Goal: Check status: Check status

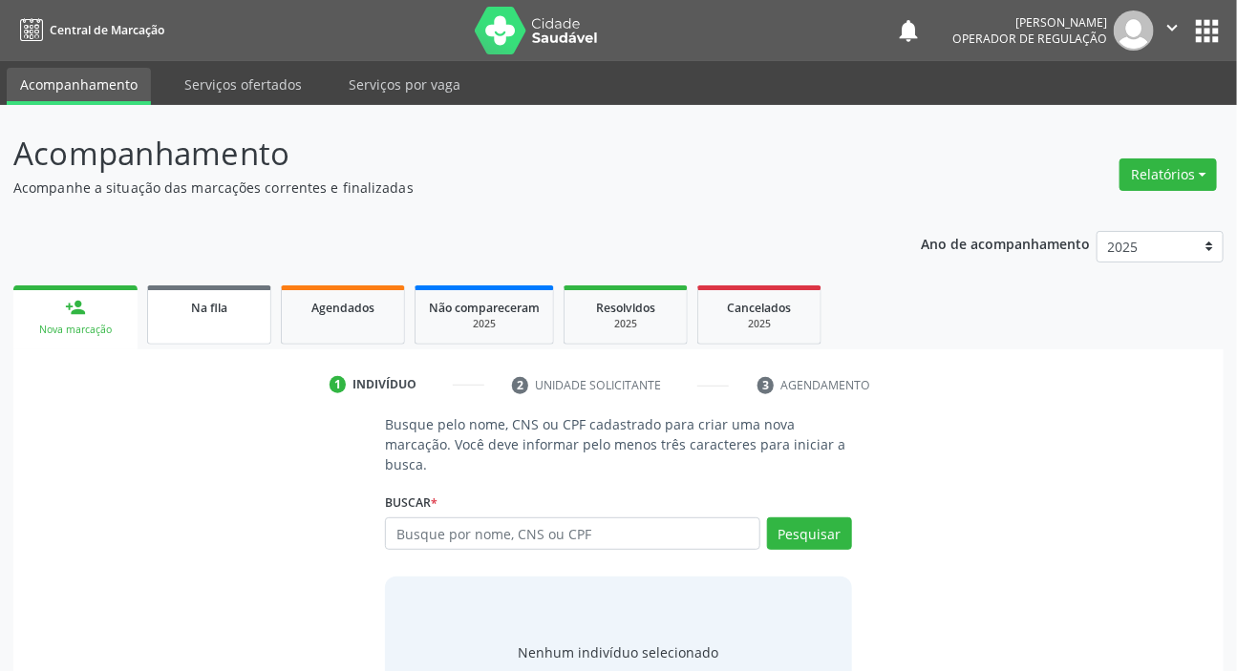
click at [230, 315] on div "Na fila" at bounding box center [208, 307] width 95 height 20
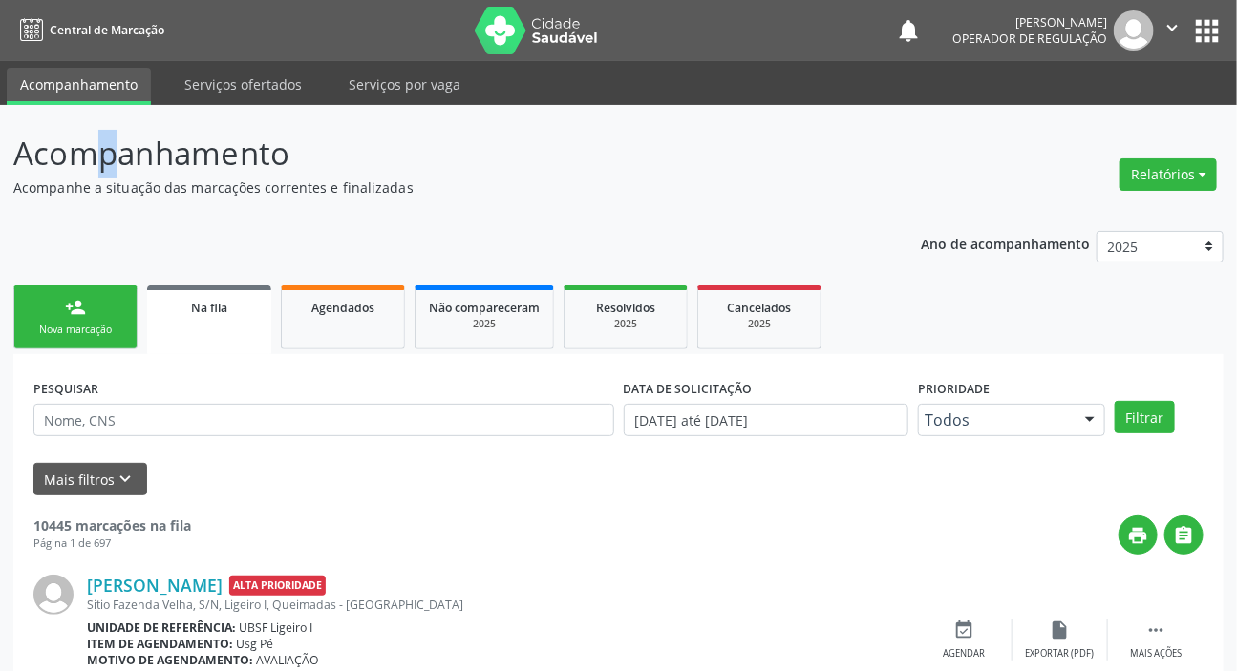
click at [28, 155] on p "Acompanhamento" at bounding box center [436, 154] width 847 height 48
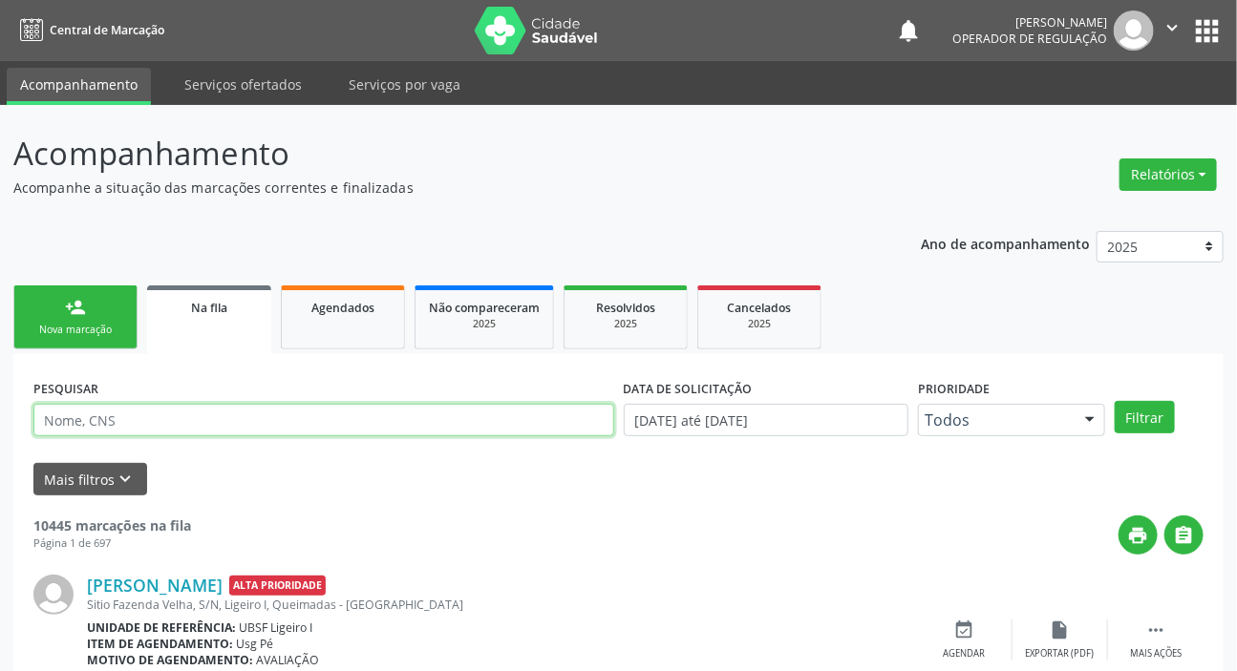
click at [264, 430] on input "text" at bounding box center [323, 420] width 581 height 32
click at [1114, 401] on button "Filtrar" at bounding box center [1144, 417] width 60 height 32
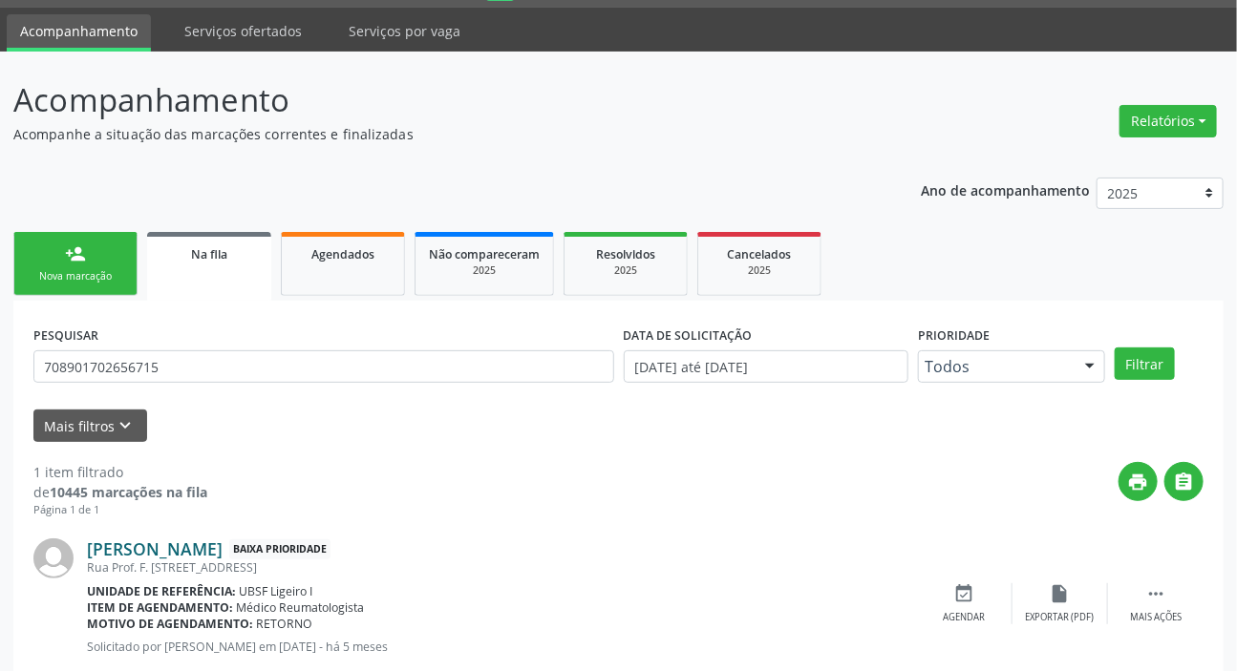
scroll to position [103, 0]
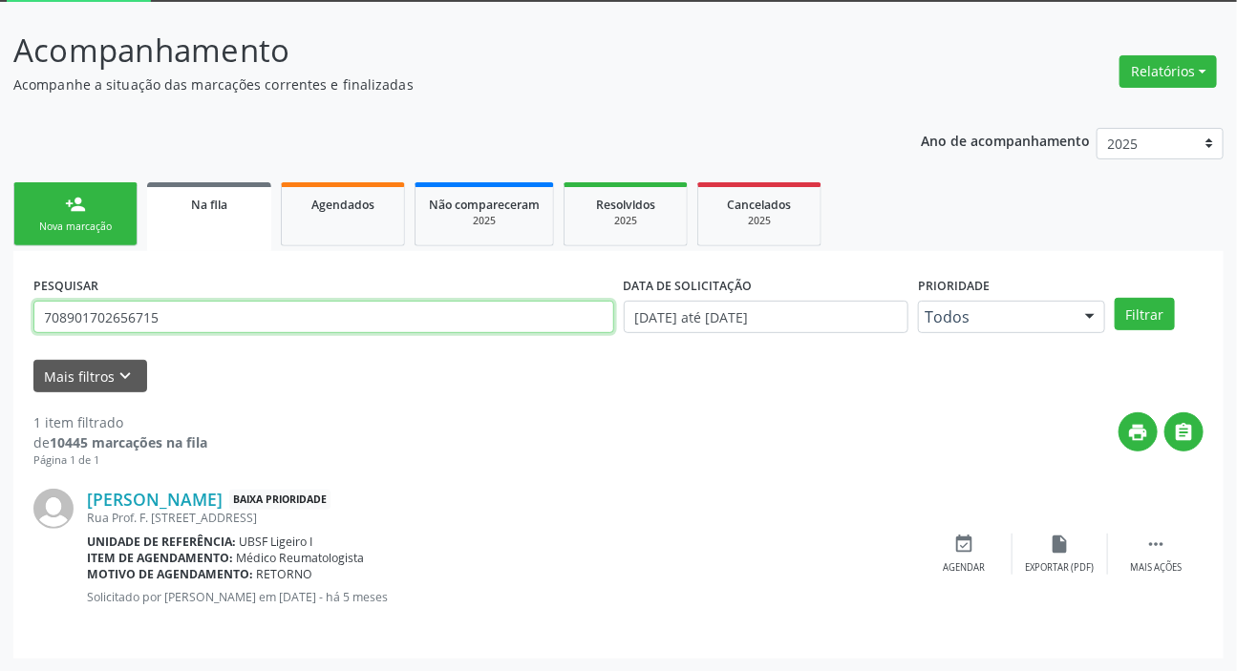
click at [175, 313] on input "708901702656715" at bounding box center [323, 317] width 581 height 32
click at [175, 312] on input "708901702656715" at bounding box center [323, 317] width 581 height 32
click at [176, 311] on input "708901702656715" at bounding box center [323, 317] width 581 height 32
click at [180, 314] on input "708901702656715704803596047544" at bounding box center [323, 317] width 581 height 32
drag, startPoint x: 158, startPoint y: 312, endPoint x: 2, endPoint y: 337, distance: 157.6
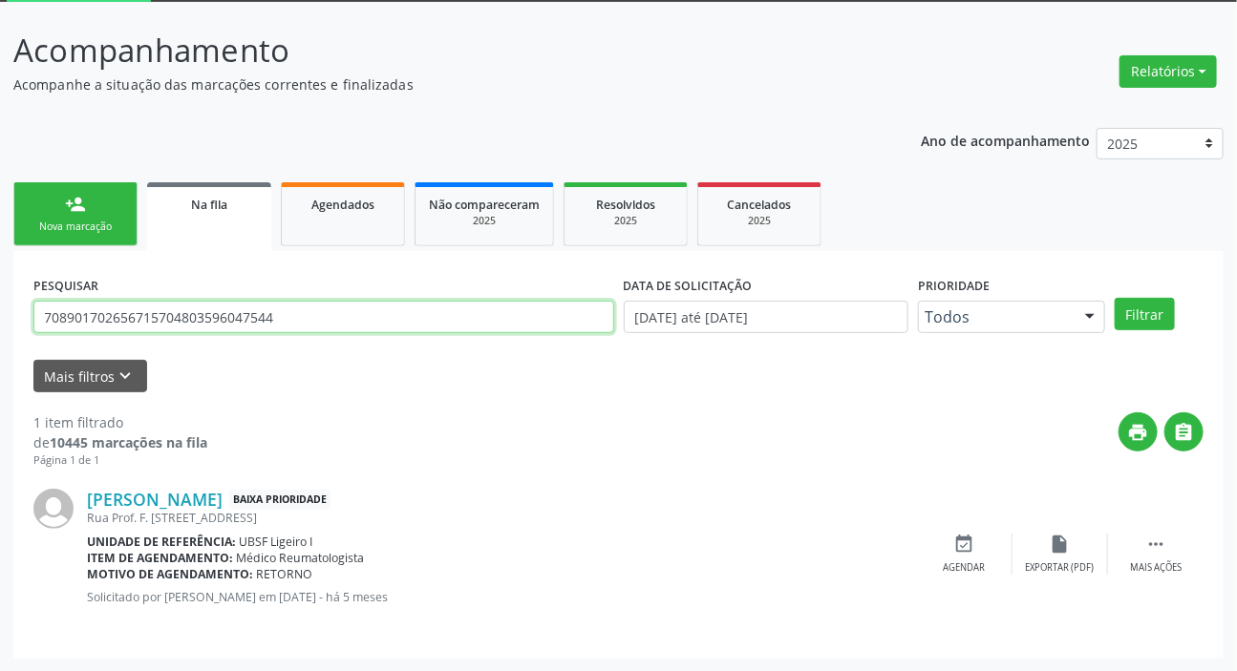
click at [0, 342] on div "Acompanhamento Acompanhe a situação das marcações correntes e finalizadas Relat…" at bounding box center [618, 337] width 1237 height 670
click at [1114, 298] on button "Filtrar" at bounding box center [1144, 314] width 60 height 32
click at [383, 304] on input "704803596047544" at bounding box center [323, 317] width 581 height 32
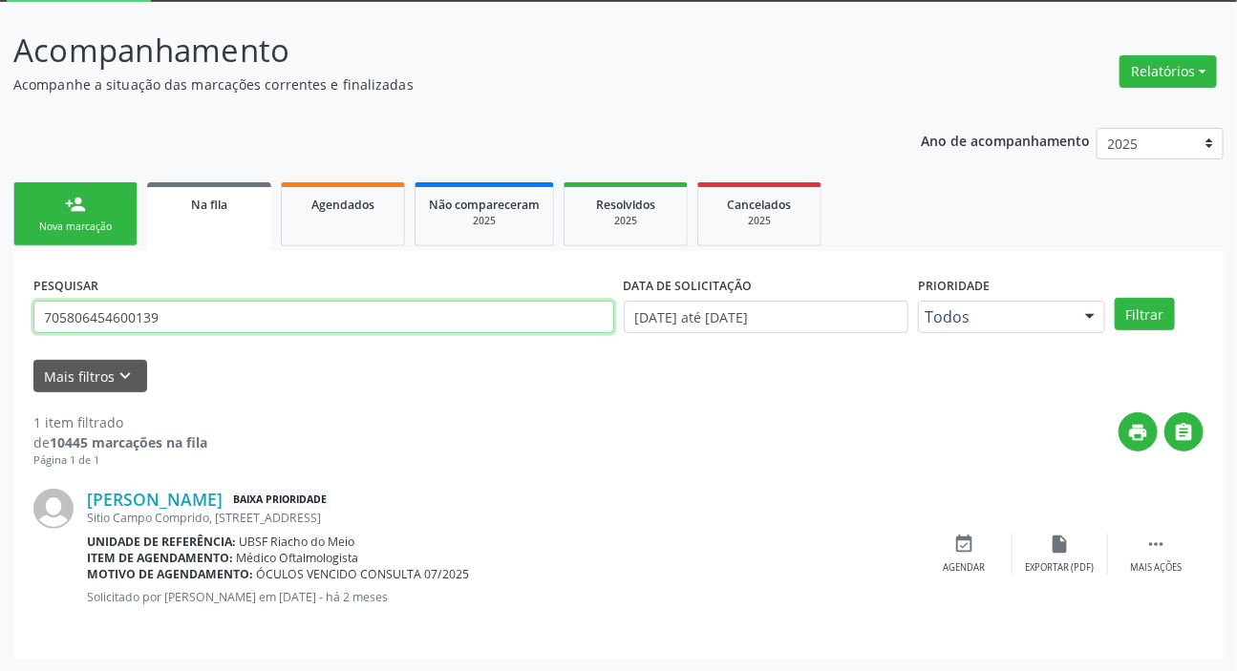
click at [1114, 298] on button "Filtrar" at bounding box center [1144, 314] width 60 height 32
click at [191, 324] on input "705806454600139" at bounding box center [323, 317] width 581 height 32
click at [1114, 298] on button "Filtrar" at bounding box center [1144, 314] width 60 height 32
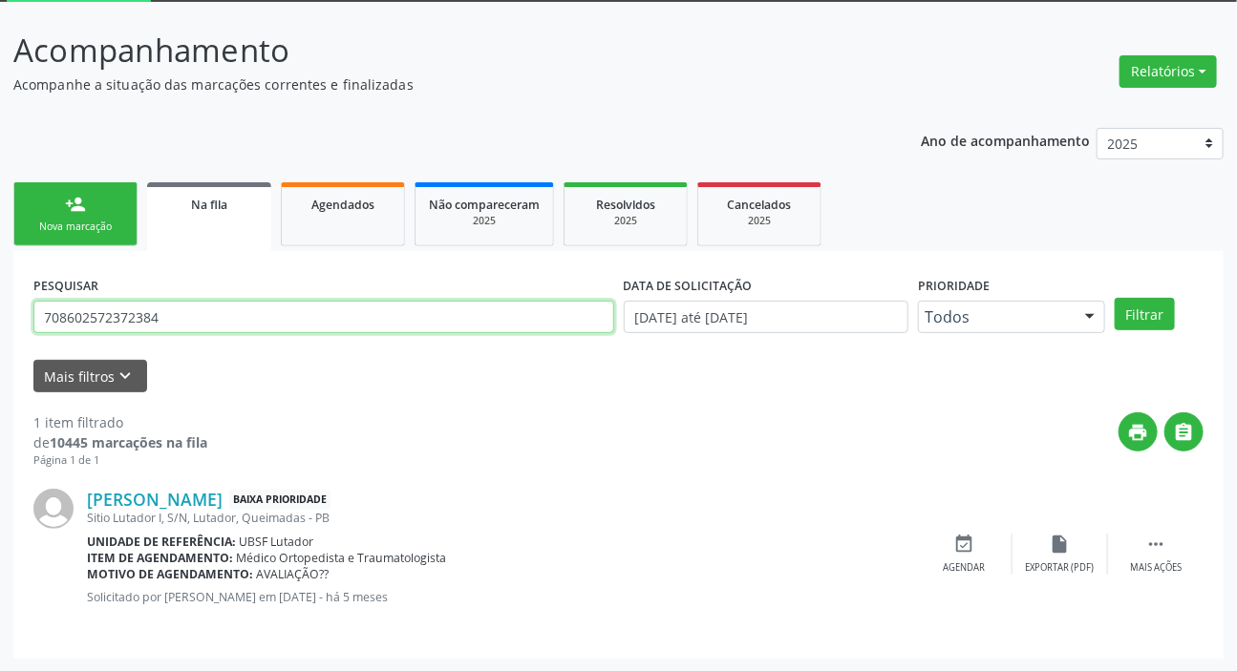
click at [351, 322] on input "708602572372384" at bounding box center [323, 317] width 581 height 32
type input "705009896103653"
click at [1114, 298] on button "Filtrar" at bounding box center [1144, 314] width 60 height 32
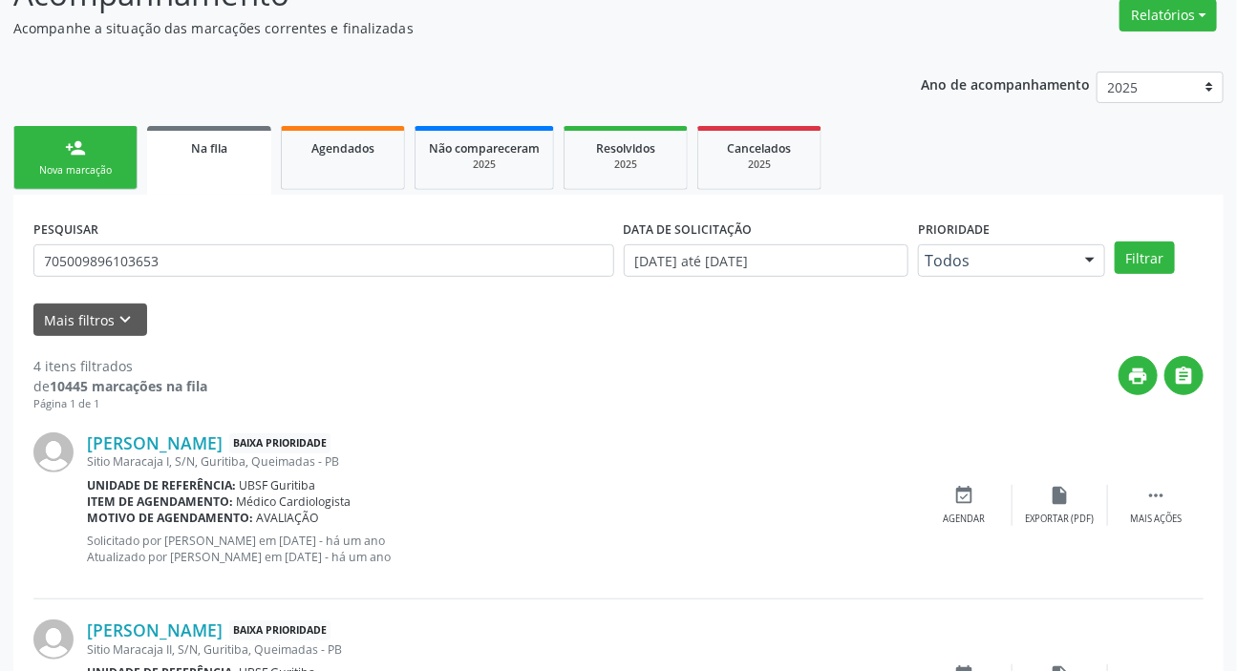
scroll to position [0, 0]
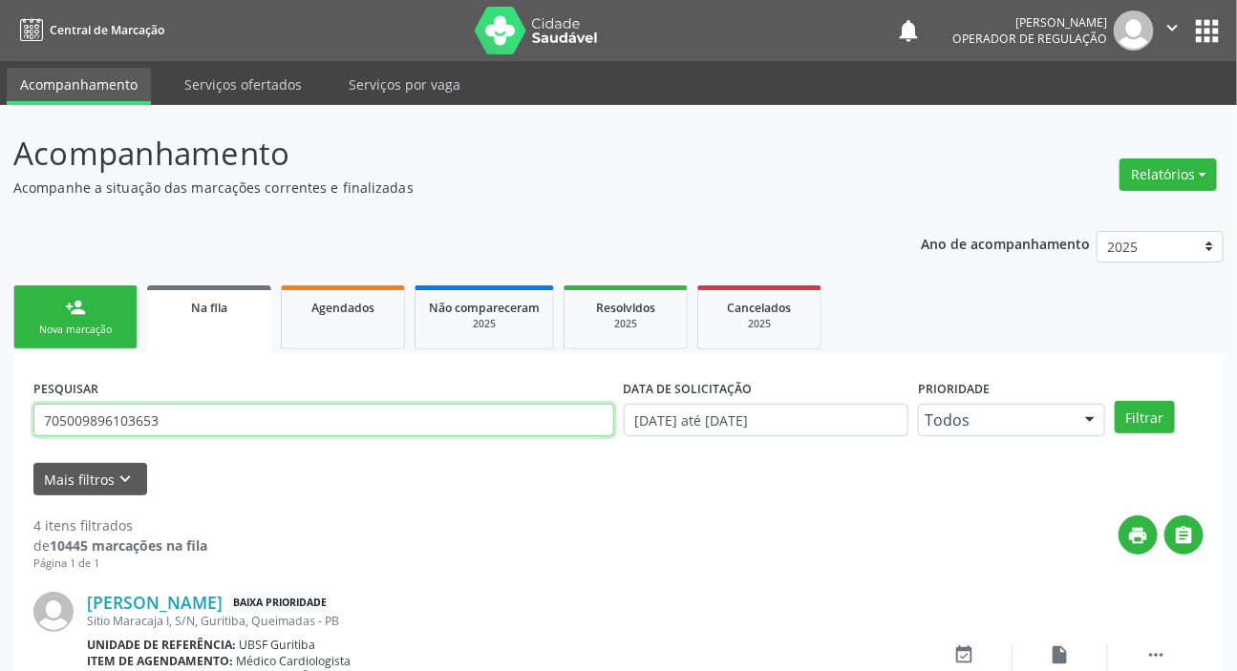
click at [124, 425] on input "705009896103653" at bounding box center [323, 420] width 581 height 32
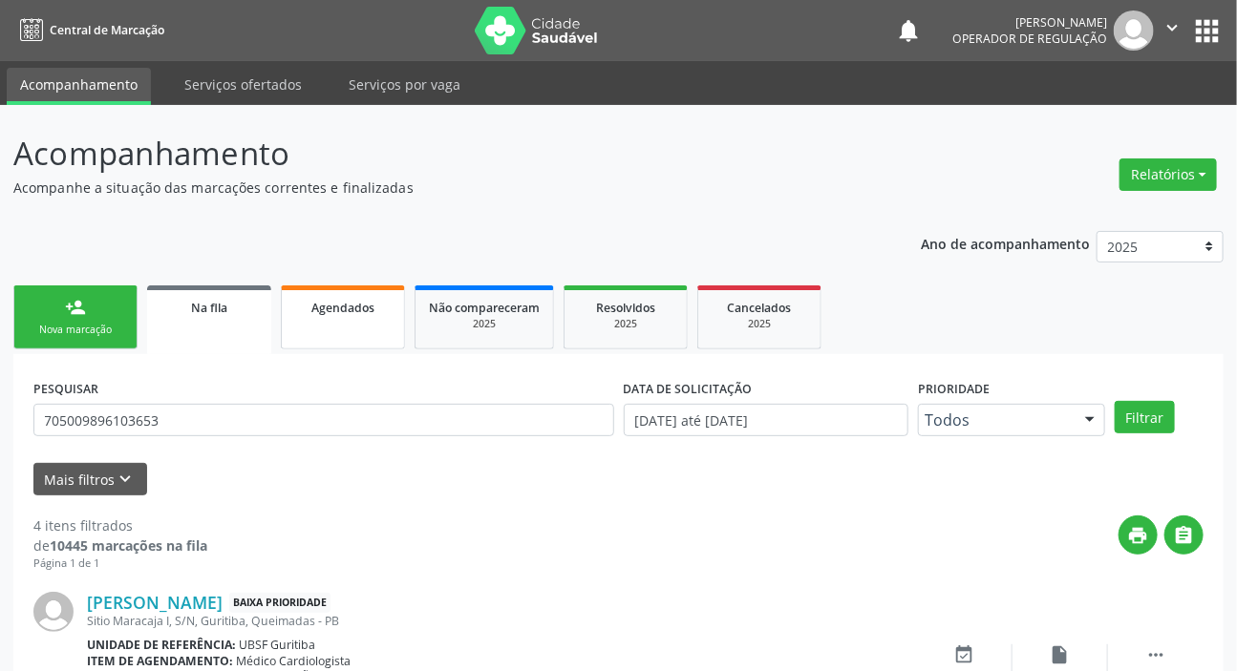
click at [372, 322] on link "Agendados" at bounding box center [343, 318] width 124 height 64
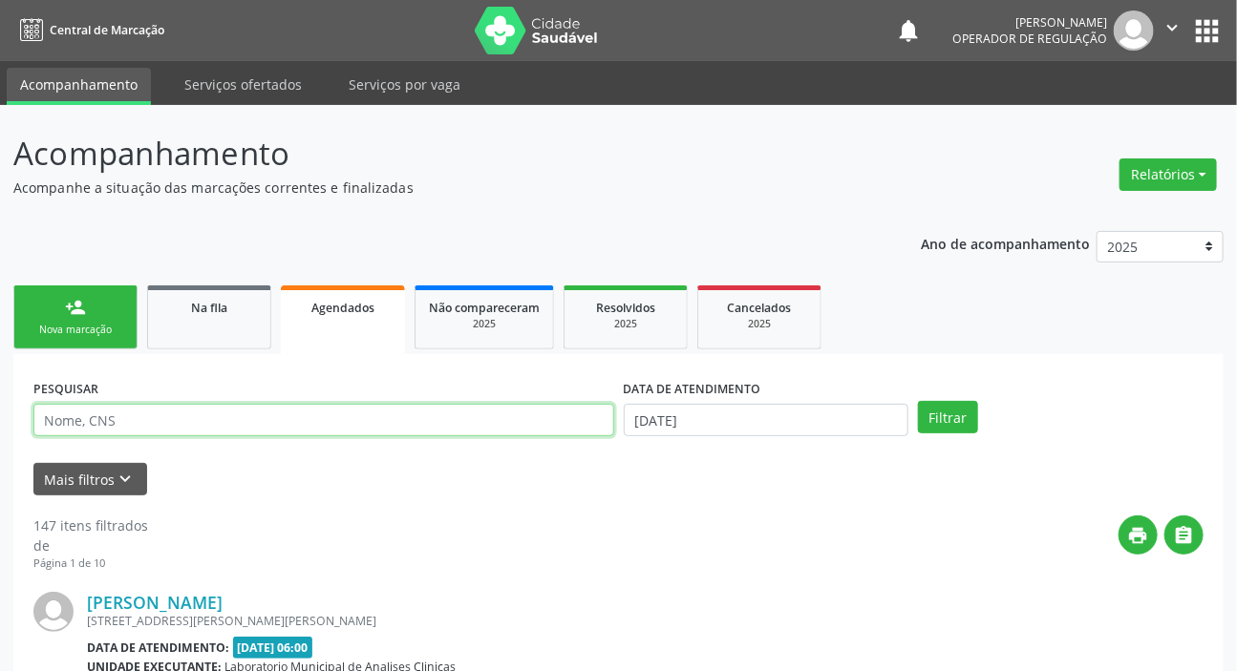
click at [346, 417] on input "text" at bounding box center [323, 420] width 581 height 32
paste input "705009896103653"
type input "705009896103653"
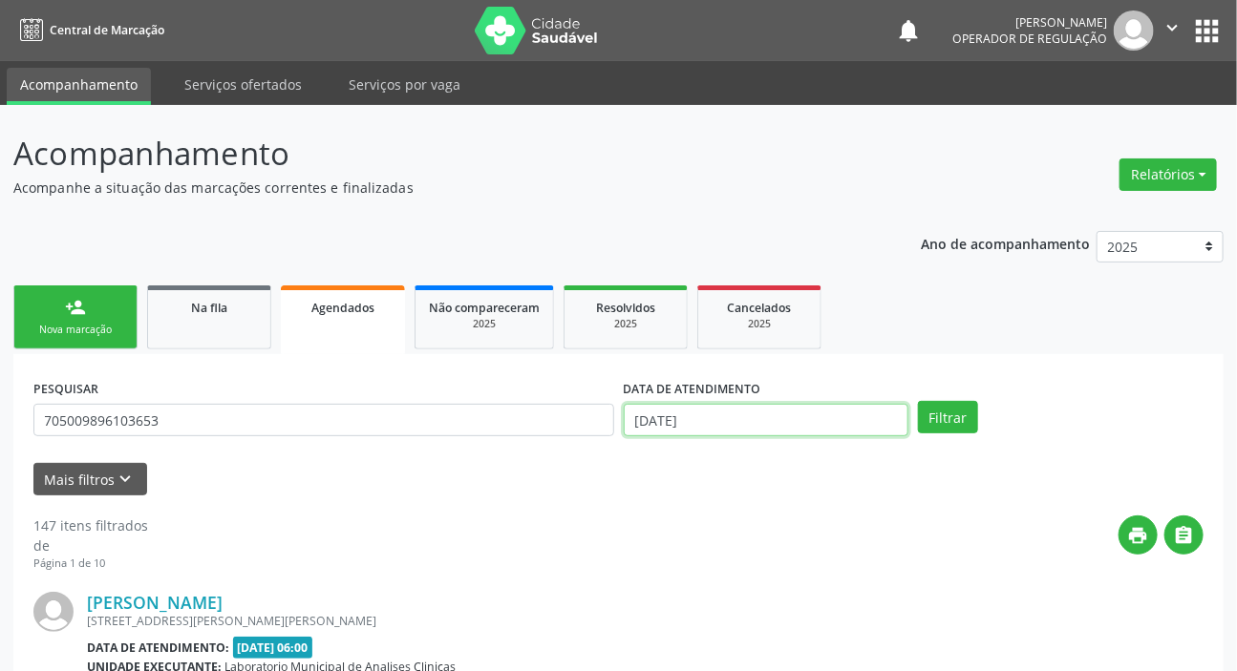
click at [721, 417] on input "[DATE]" at bounding box center [767, 420] width 286 height 32
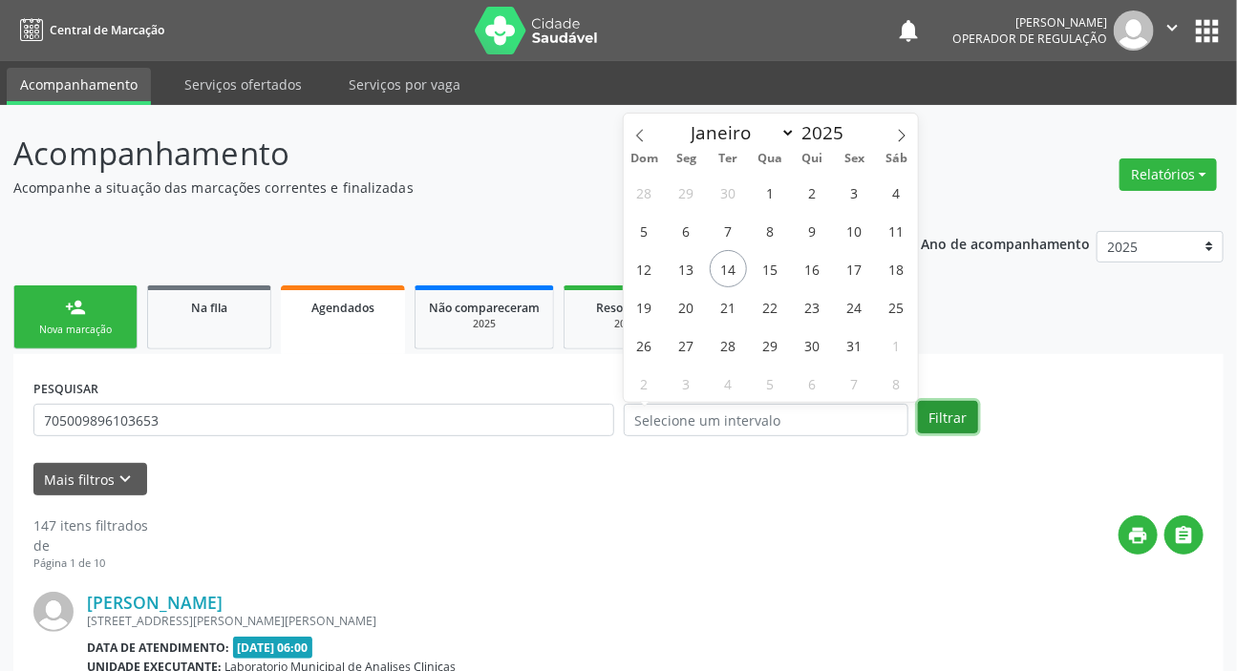
click at [930, 401] on button "Filtrar" at bounding box center [948, 417] width 60 height 32
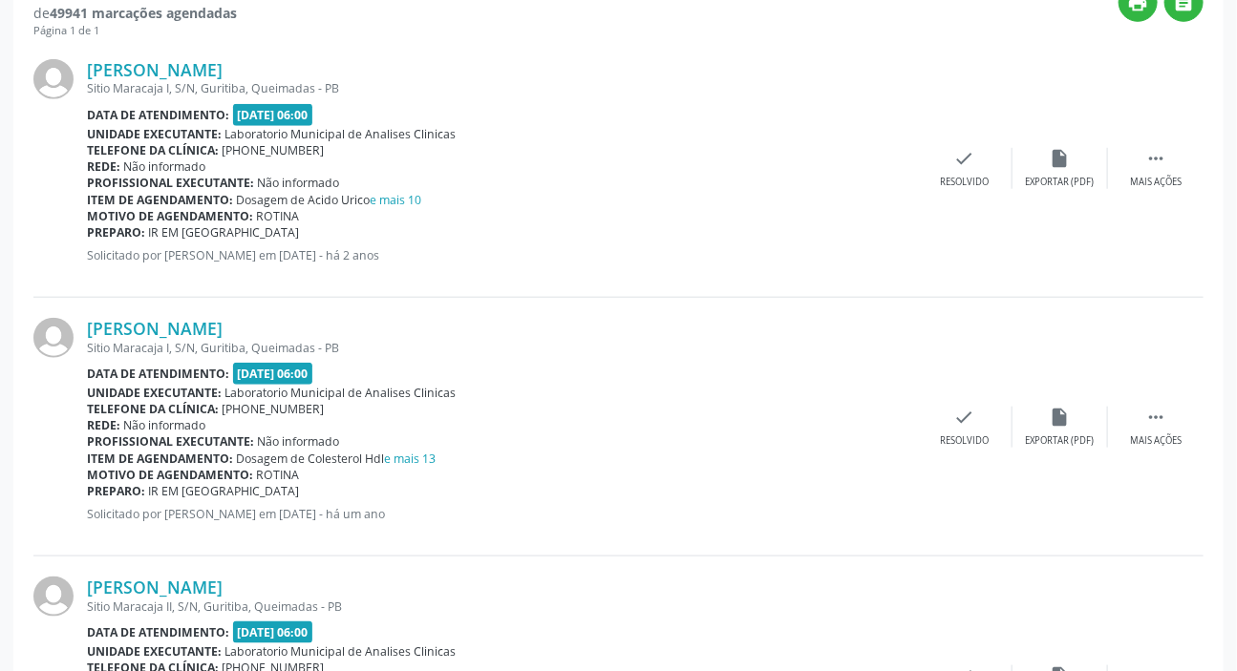
scroll to position [185, 0]
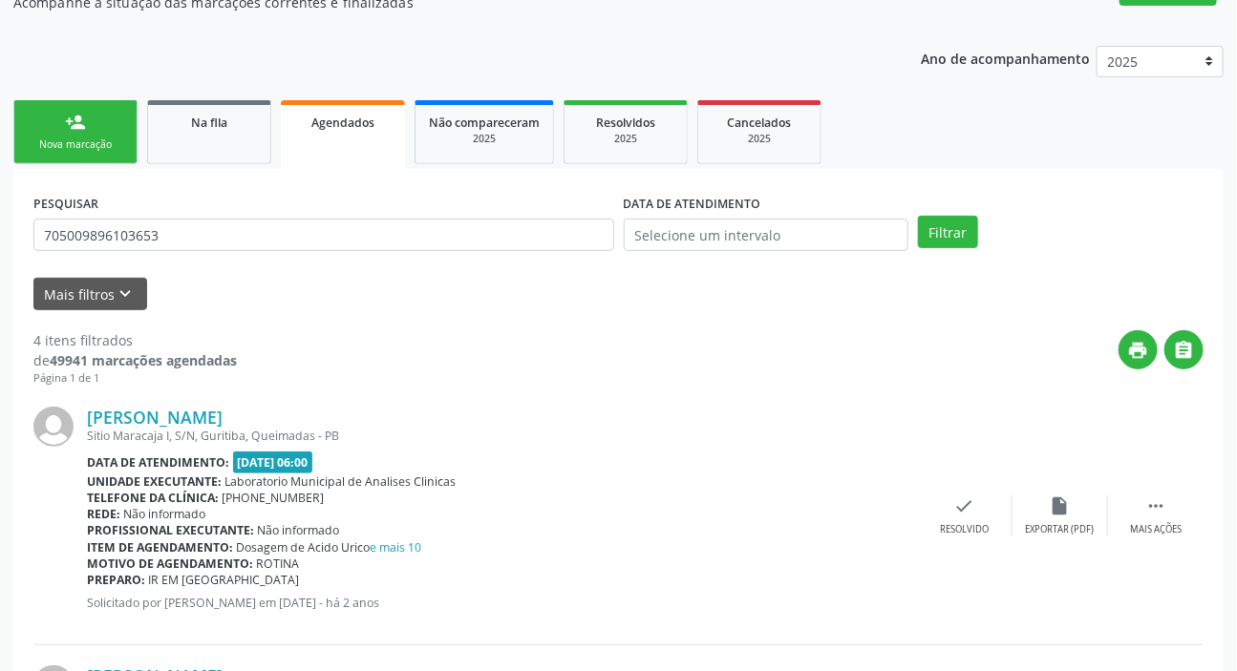
click at [194, 97] on ul "person_add Nova marcação Na fila Agendados Não compareceram 2025 Resolvidos 202…" at bounding box center [618, 132] width 1210 height 74
click at [199, 165] on ul "person_add Nova marcação Na fila Agendados Não compareceram 2025 Resolvidos 202…" at bounding box center [618, 132] width 1210 height 74
click at [214, 143] on link "Na fila" at bounding box center [209, 132] width 124 height 64
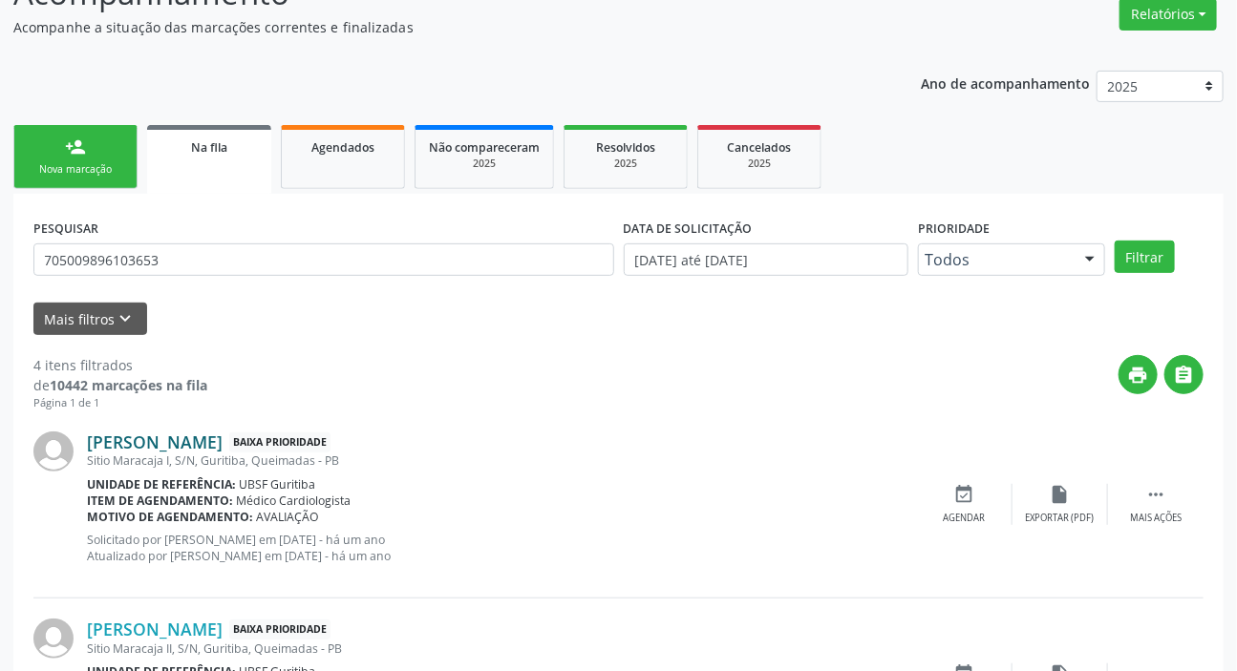
scroll to position [0, 0]
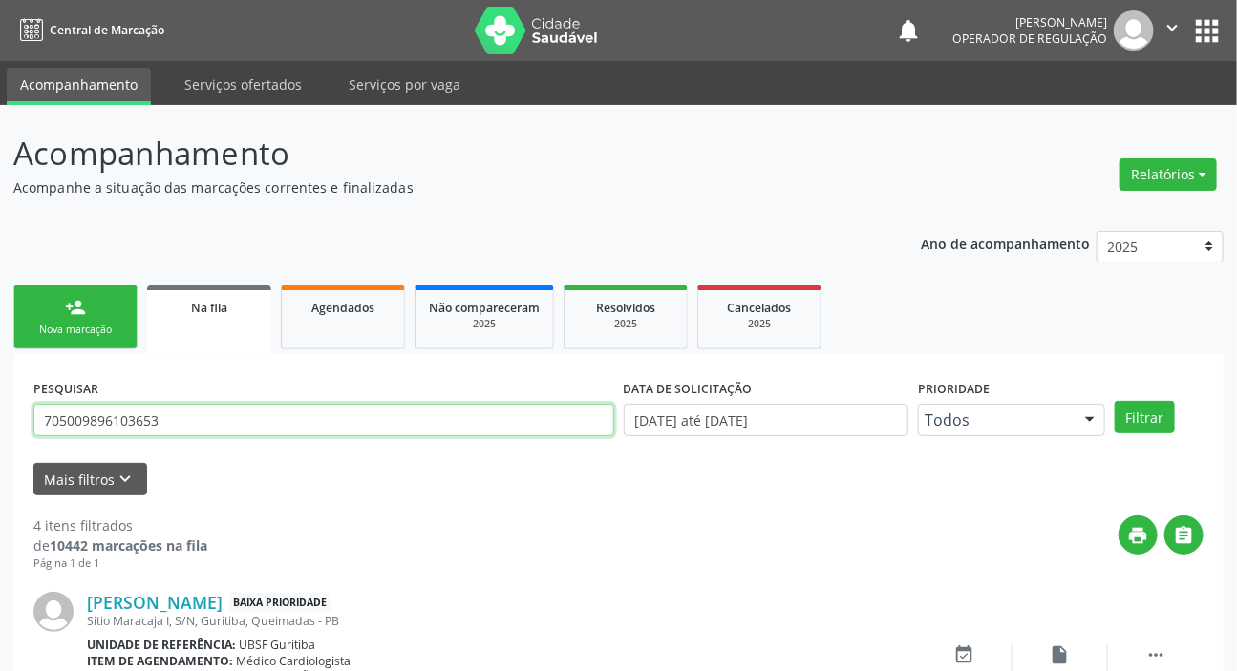
click at [172, 407] on input "705009896103653" at bounding box center [323, 420] width 581 height 32
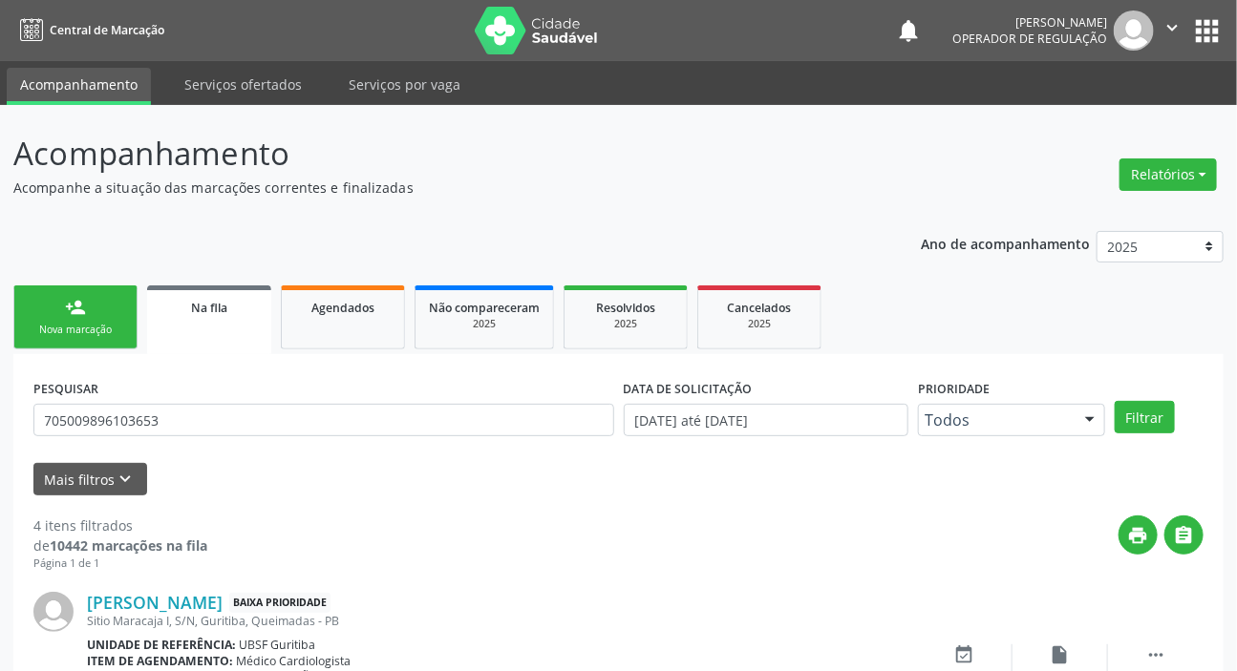
click at [1215, 23] on button "apps" at bounding box center [1206, 30] width 33 height 33
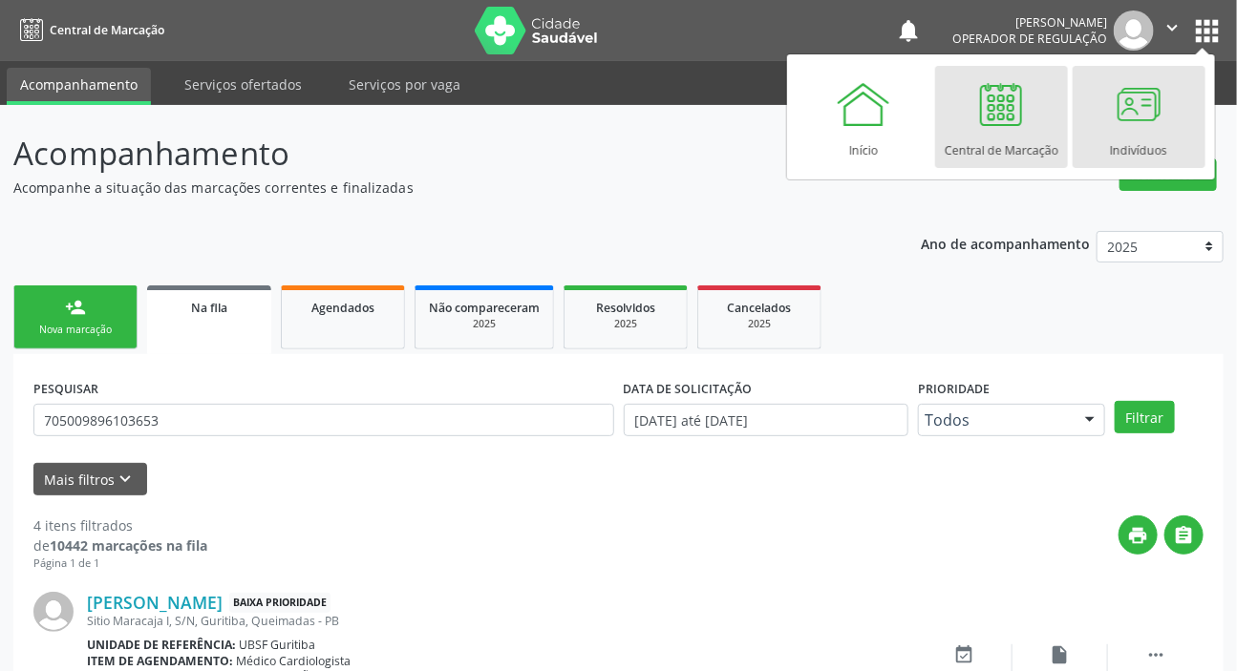
click at [1140, 92] on div at bounding box center [1138, 103] width 57 height 57
